Goal: Task Accomplishment & Management: Complete application form

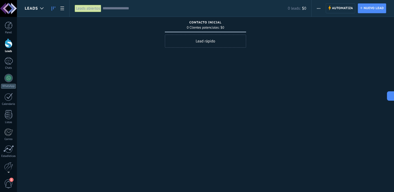
click at [14, 9] on div at bounding box center [8, 8] width 17 height 17
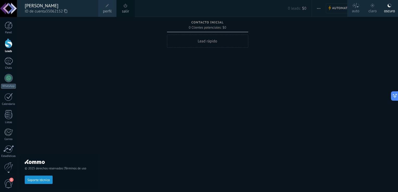
click at [80, 38] on div "© 2025 derechos reservados | Términos de uso Soporte técnico" at bounding box center [59, 104] width 79 height 175
click at [12, 24] on link "Panel" at bounding box center [8, 28] width 17 height 13
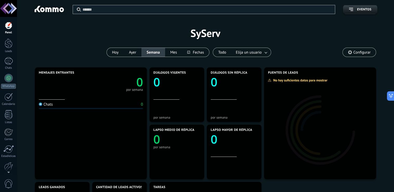
click at [332, 25] on div "Aplicar Eventos SyServ [DATE] [DATE] Semana Mes Todo Elija un usuario Configurar" at bounding box center [205, 33] width 361 height 66
click at [14, 43] on link "Leads" at bounding box center [8, 46] width 17 height 15
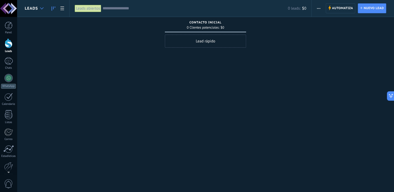
click at [41, 9] on icon at bounding box center [41, 8] width 3 height 2
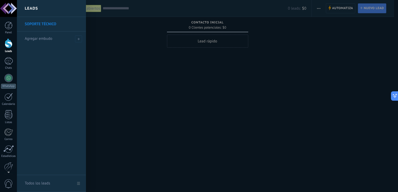
click at [49, 25] on link "SOPORTE TÉCNICO" at bounding box center [53, 24] width 56 height 15
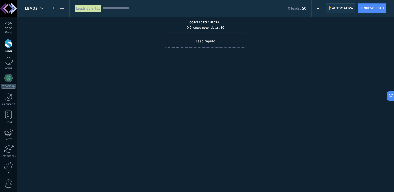
click at [331, 9] on icon at bounding box center [329, 7] width 3 height 5
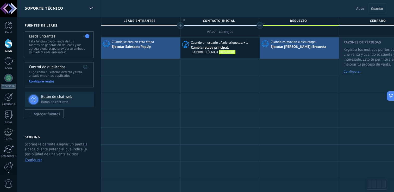
click at [360, 6] on span "Atrás" at bounding box center [360, 8] width 8 height 5
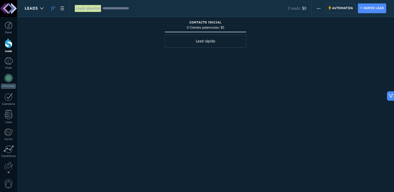
click at [105, 6] on input "text" at bounding box center [195, 8] width 185 height 5
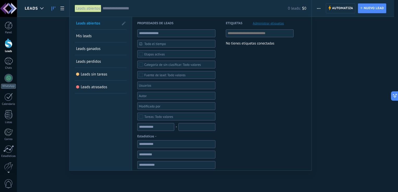
click at [109, 37] on link "Mis leads" at bounding box center [100, 36] width 49 height 12
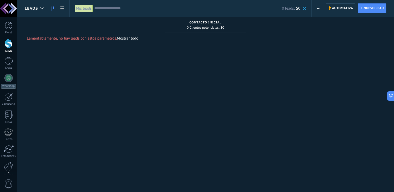
click at [304, 8] on span at bounding box center [304, 8] width 3 height 3
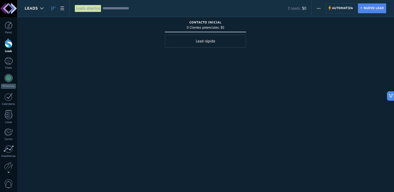
click at [375, 10] on span "Nuevo lead" at bounding box center [373, 8] width 20 height 9
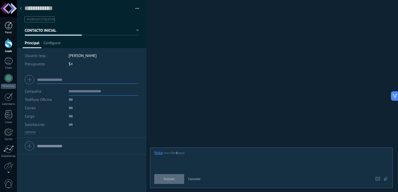
click at [9, 27] on div at bounding box center [9, 26] width 8 height 8
